Goal: Task Accomplishment & Management: Manage account settings

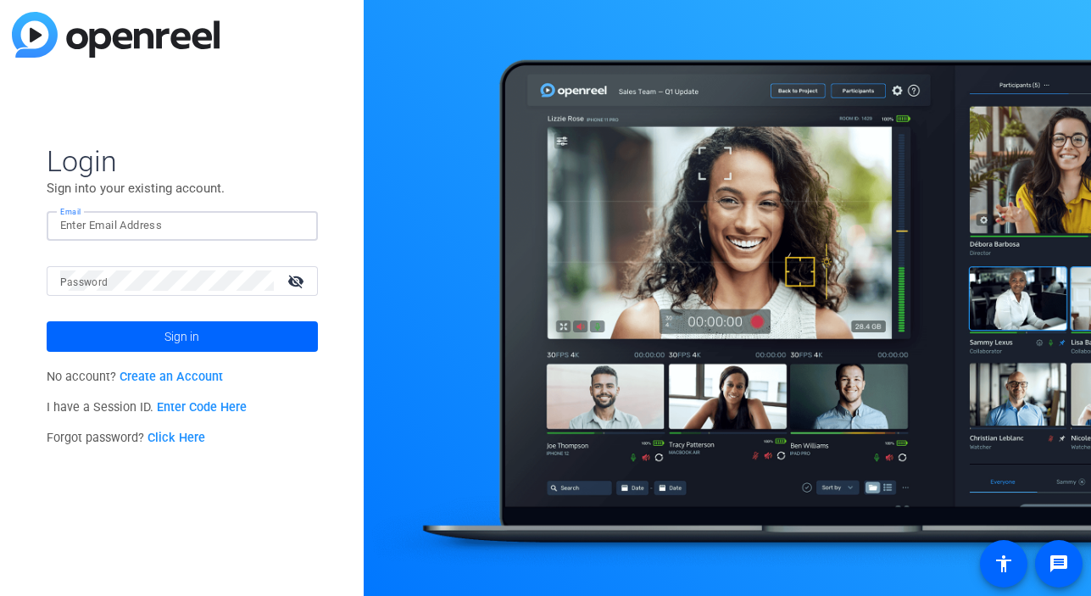
click at [114, 225] on input "Email" at bounding box center [182, 225] width 244 height 20
type input "[EMAIL_ADDRESS][DOMAIN_NAME]"
click at [47, 321] on button "Sign in" at bounding box center [182, 336] width 271 height 31
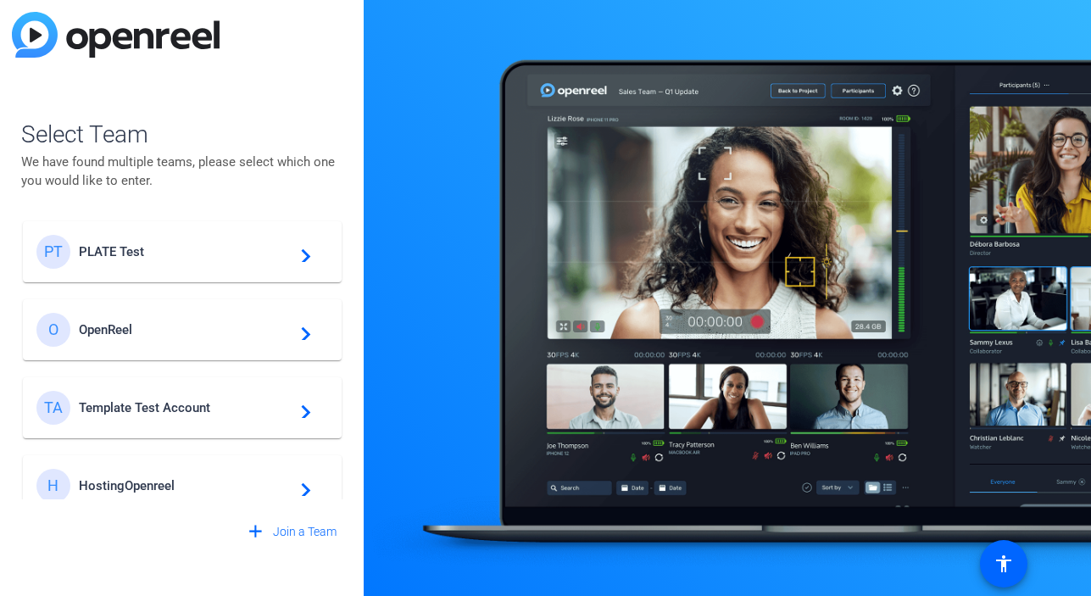
click at [242, 250] on span "PLATE Test" at bounding box center [185, 251] width 212 height 15
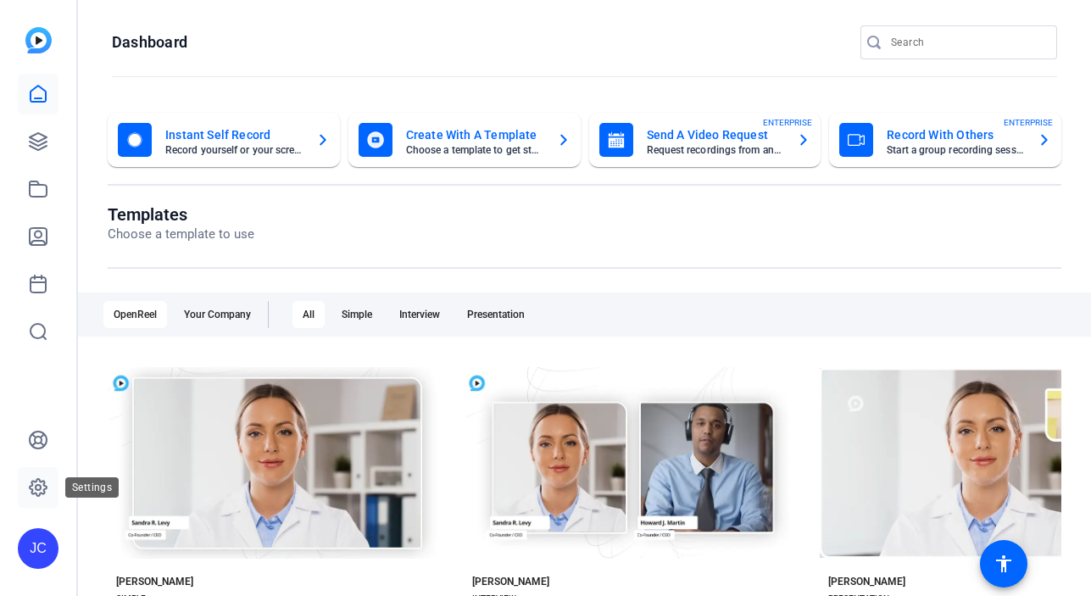
click at [50, 470] on link at bounding box center [38, 487] width 41 height 41
click at [44, 479] on icon at bounding box center [38, 487] width 20 height 20
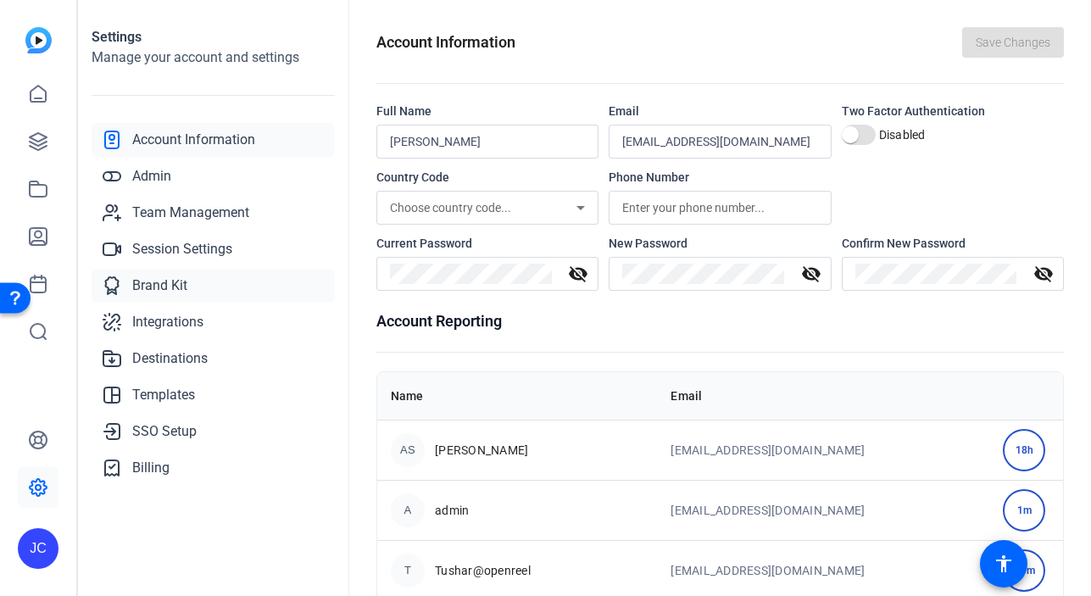
click at [142, 281] on span "Brand Kit" at bounding box center [159, 286] width 55 height 20
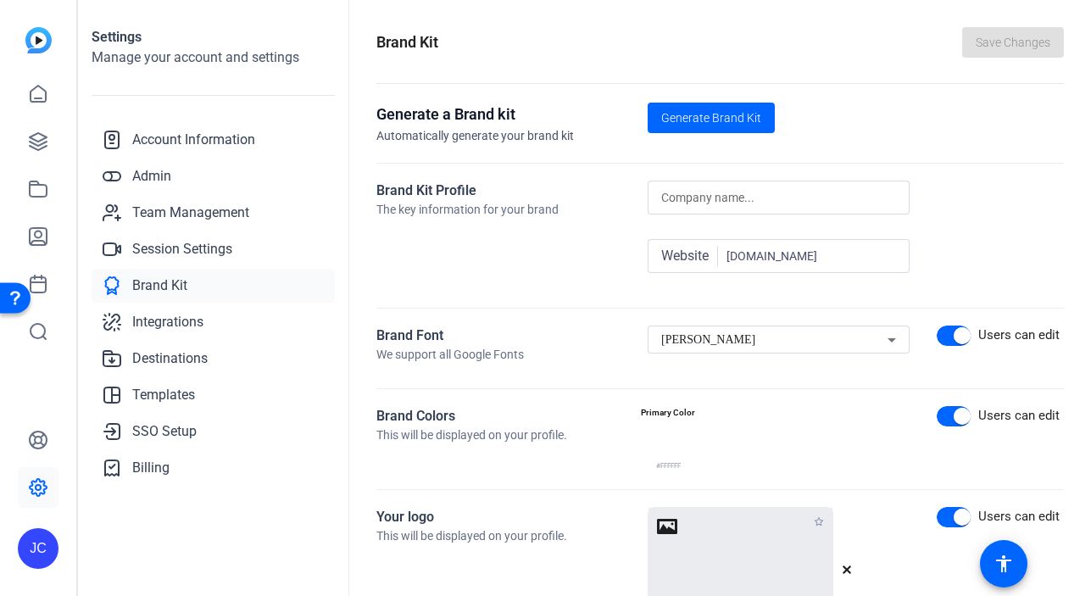
click at [808, 347] on div "[PERSON_NAME]" at bounding box center [774, 340] width 226 height 20
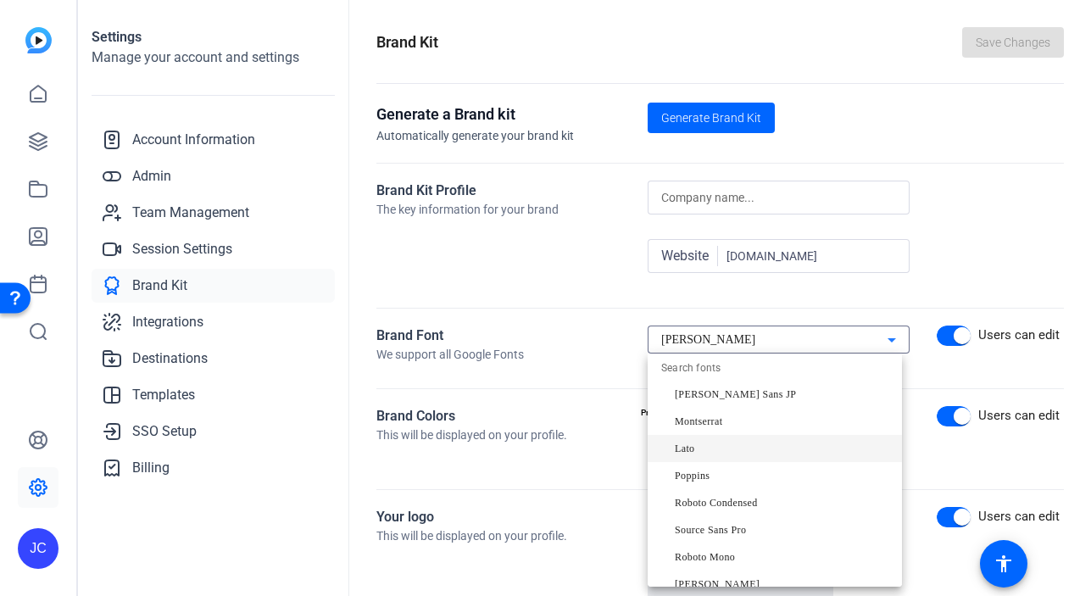
scroll to position [196, 0]
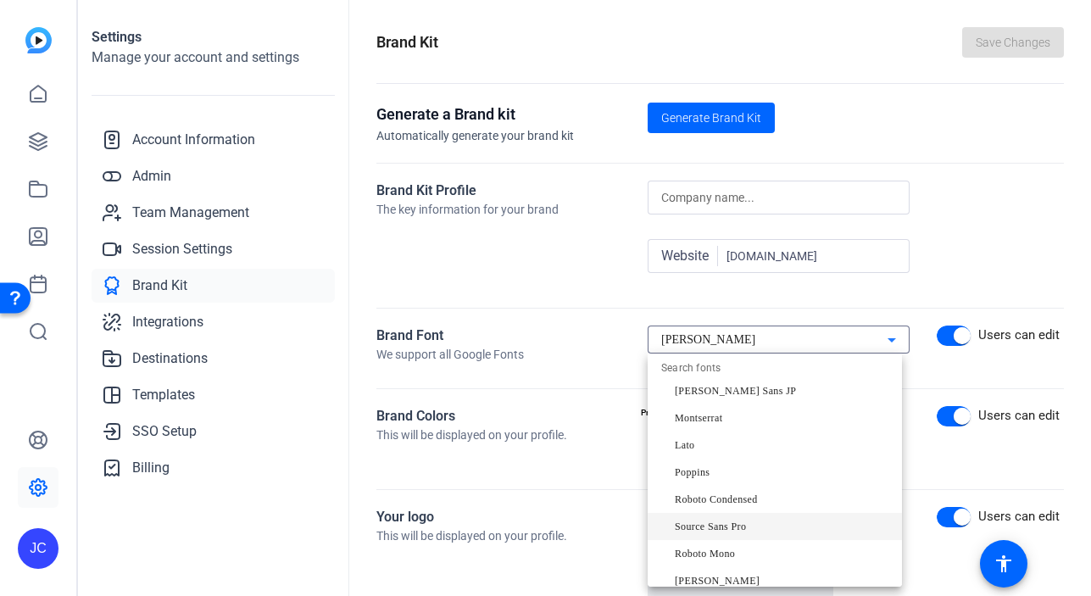
click at [752, 518] on mat-option "Source Sans Pro" at bounding box center [775, 526] width 254 height 27
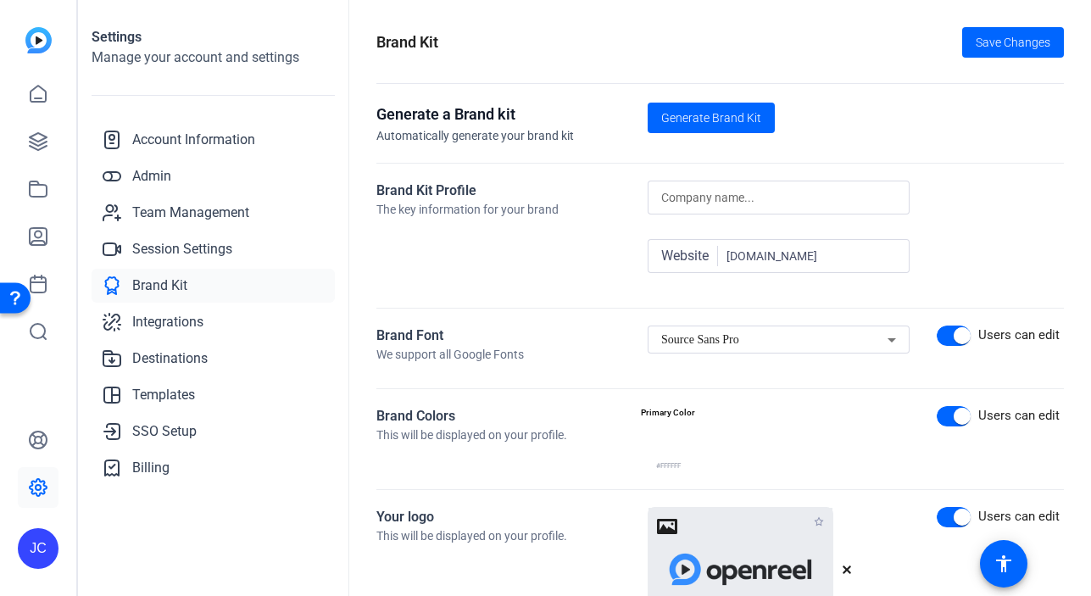
click at [980, 184] on div "Brand Kit Profile The key information for your brand Website [DOMAIN_NAME]" at bounding box center [720, 236] width 688 height 110
click at [851, 337] on div "Source Sans Pro" at bounding box center [774, 340] width 226 height 20
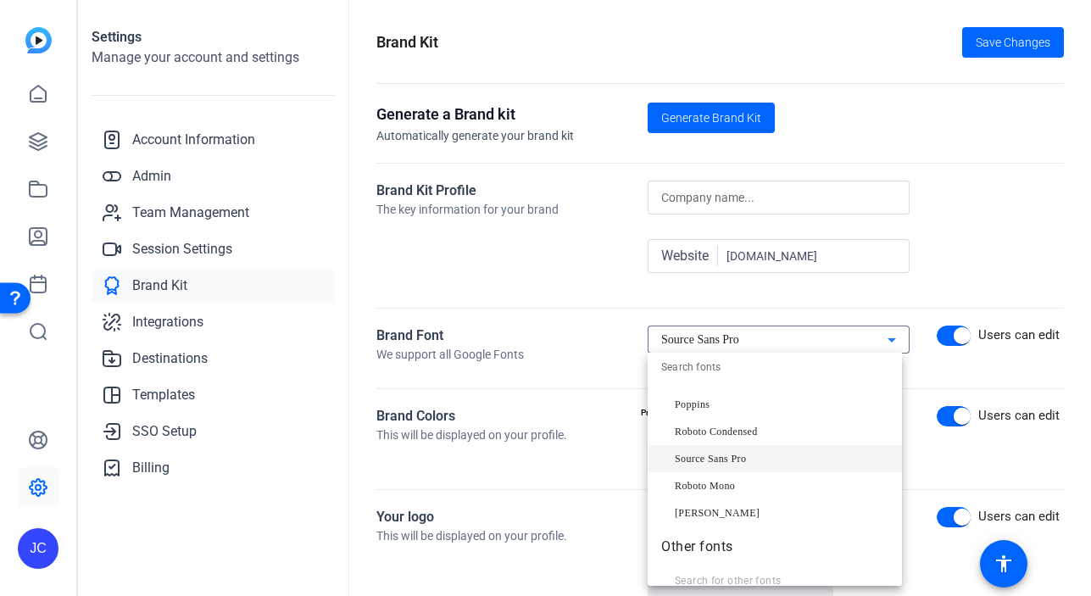
scroll to position [278, 0]
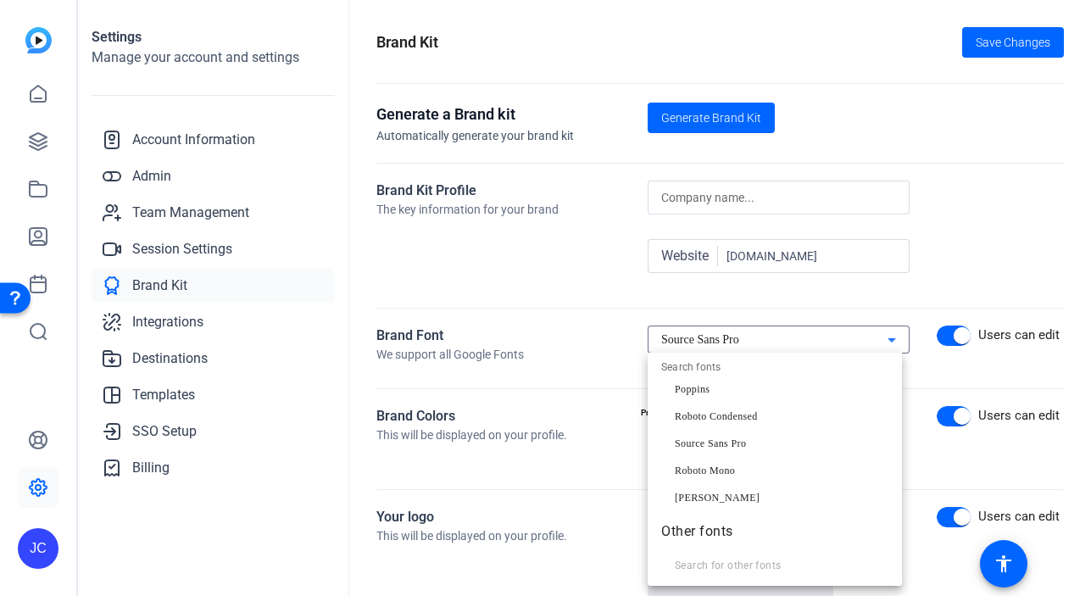
drag, startPoint x: 986, startPoint y: 153, endPoint x: 985, endPoint y: 139, distance: 14.4
click at [986, 153] on div at bounding box center [545, 298] width 1091 height 596
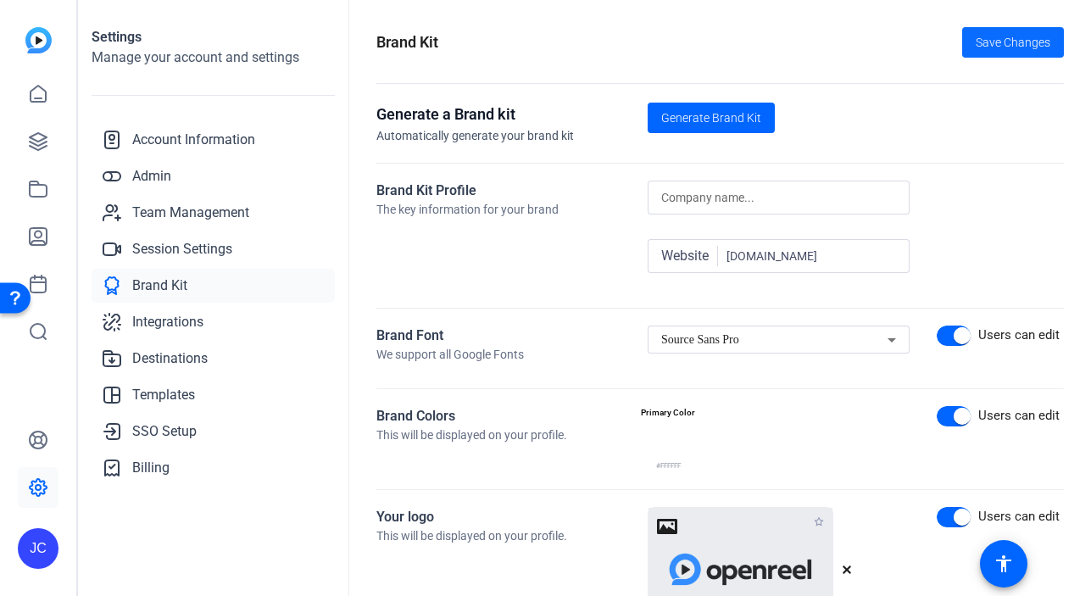
click at [983, 42] on span "Save Changes" at bounding box center [1013, 43] width 75 height 18
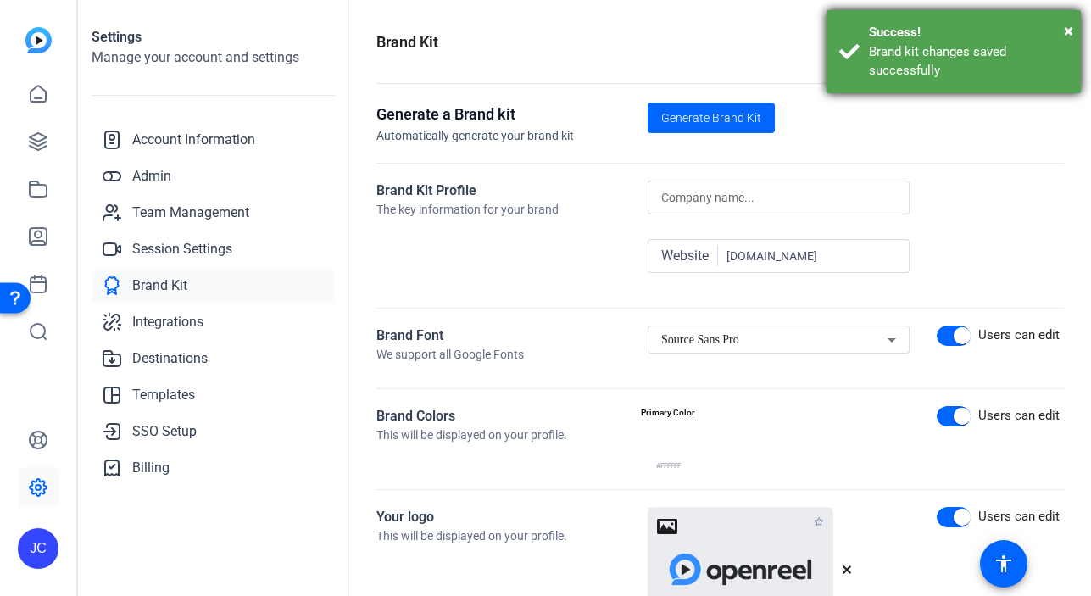
click at [1073, 27] on div "× Success! Brand kit changes saved successfully" at bounding box center [954, 51] width 254 height 83
